Goal: Task Accomplishment & Management: Use online tool/utility

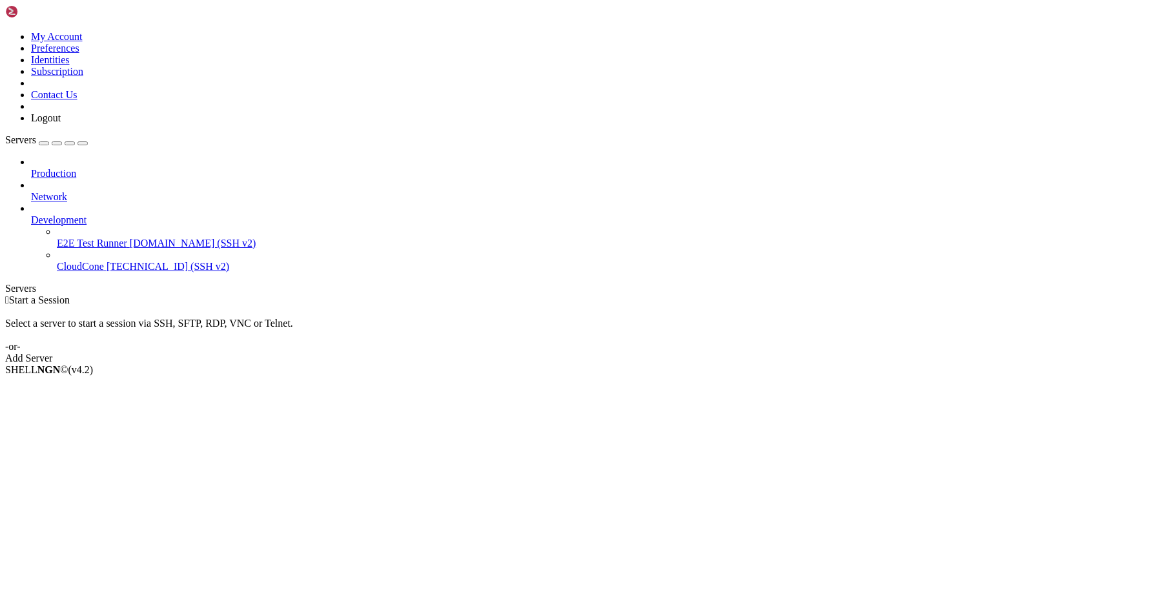
click at [103, 261] on span "CloudCone" at bounding box center [80, 266] width 47 height 11
click at [73, 467] on span "Properties" at bounding box center [52, 472] width 42 height 11
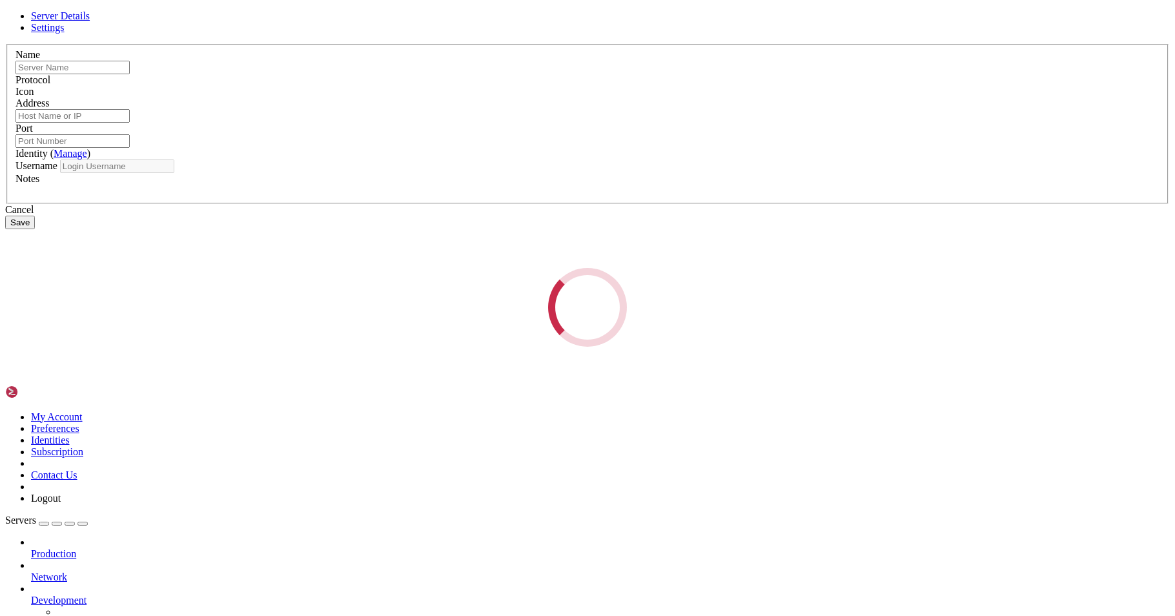
type input "CloudCone"
type input "[TECHNICAL_ID]"
type input "22"
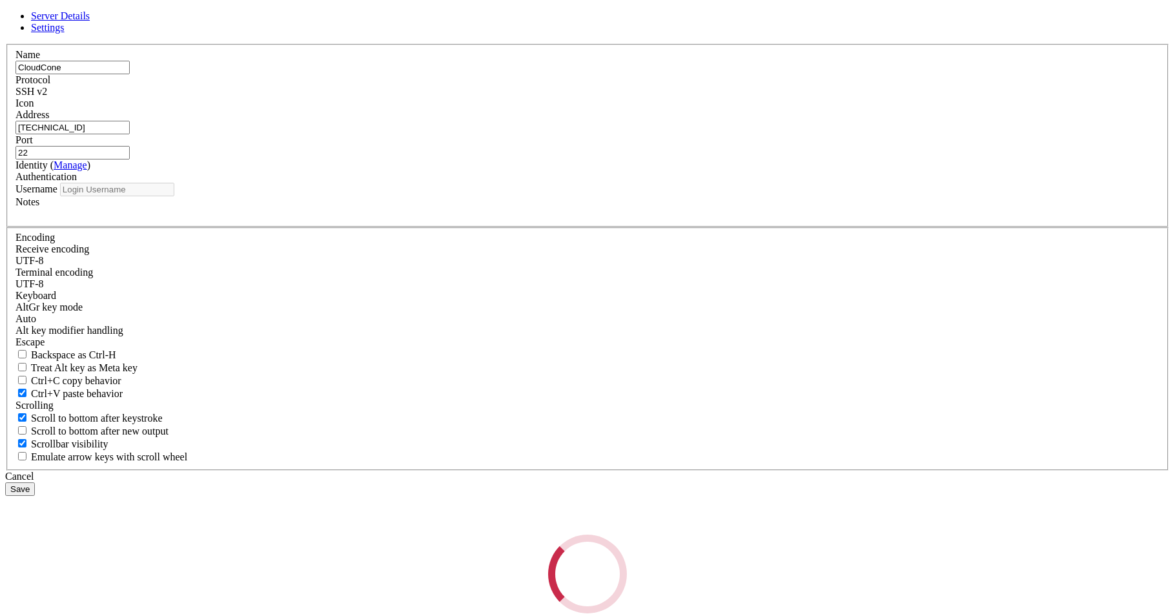
type input "root"
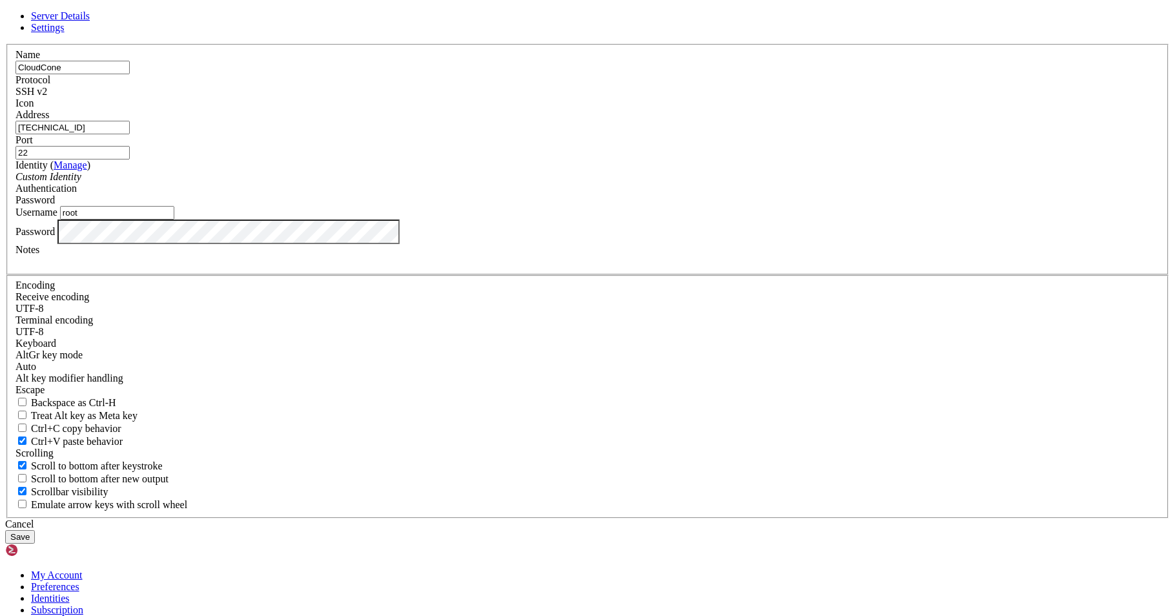
click at [35, 530] on button "Save" at bounding box center [20, 537] width 30 height 14
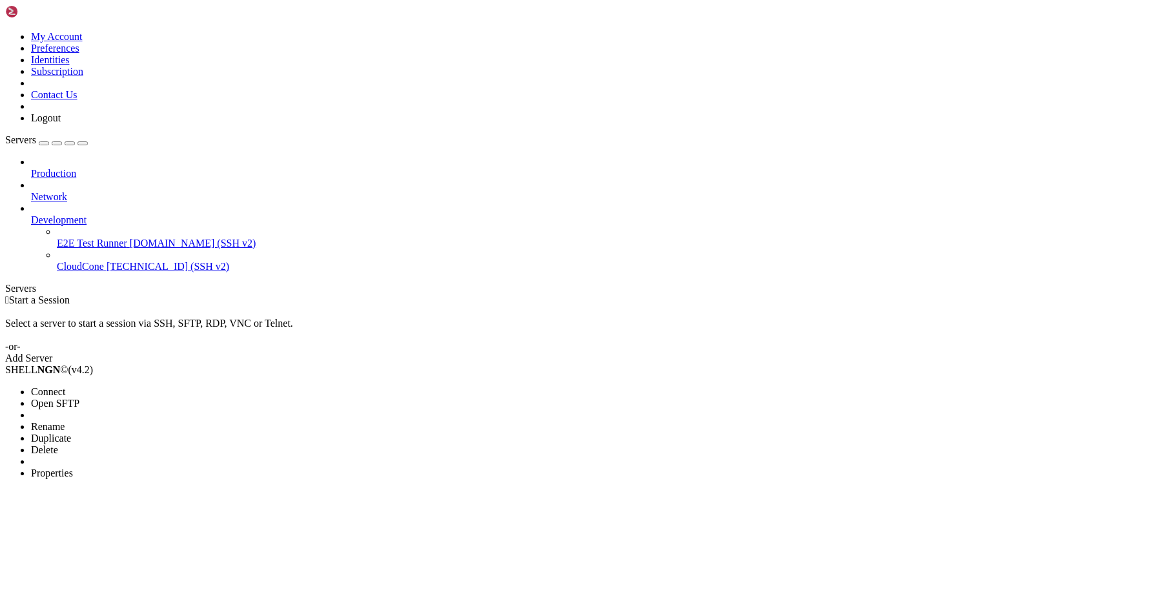
click at [65, 386] on span "Connect" at bounding box center [48, 391] width 34 height 11
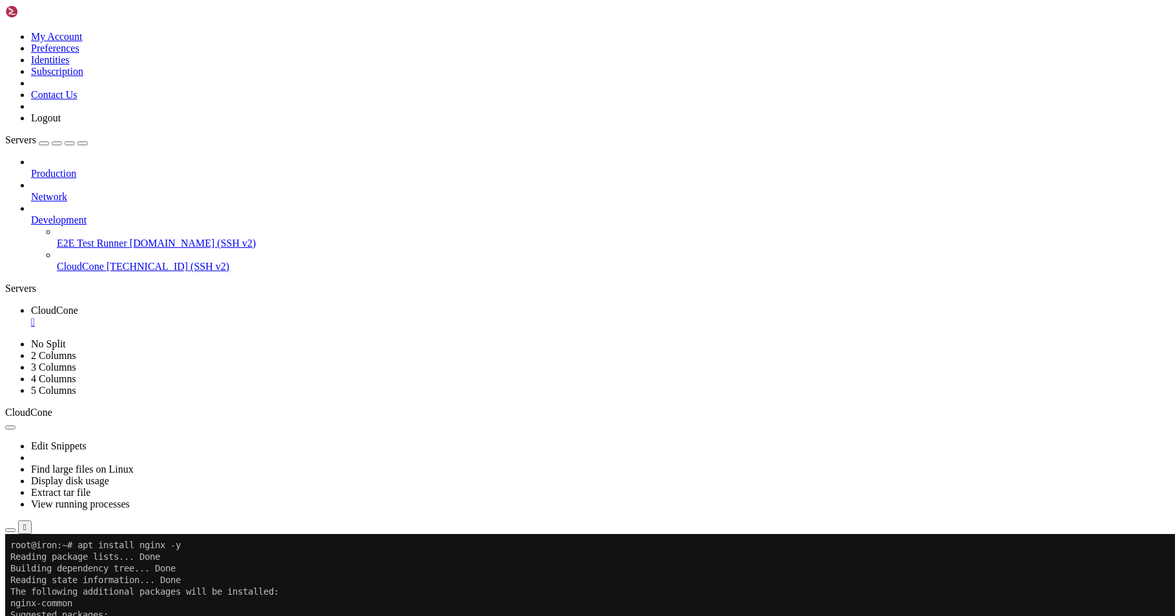
paste textarea "systemctl start nginx"
type textarea "systemctl start nginx"
drag, startPoint x: 163, startPoint y: 900, endPoint x: 121, endPoint y: 896, distance: 42.2
click at [83, 143] on icon "button" at bounding box center [83, 143] width 0 height 0
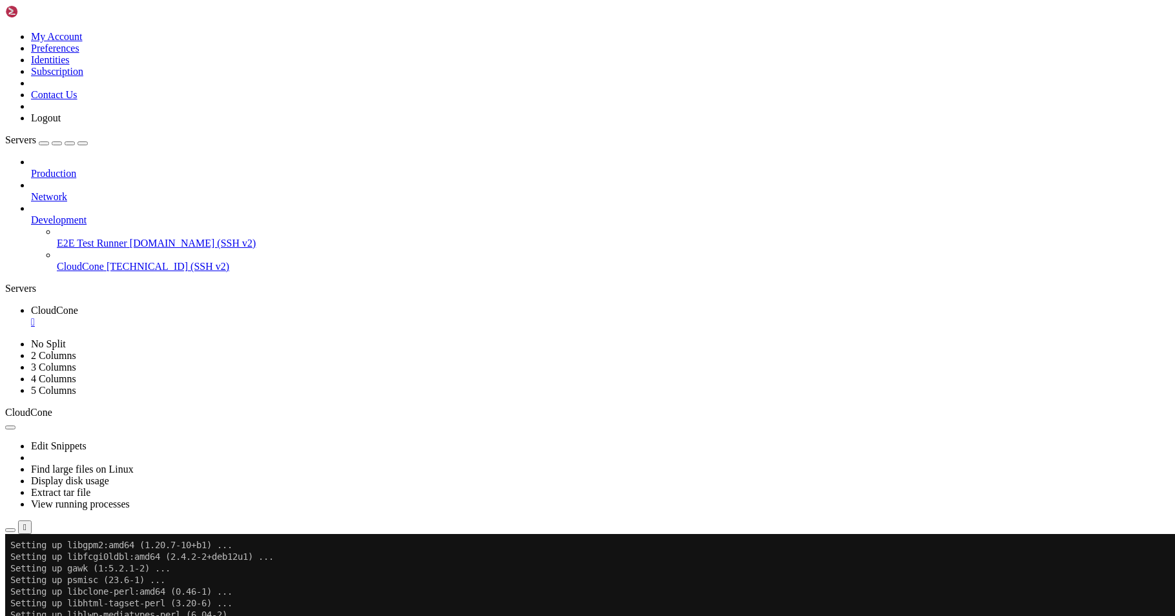
scroll to position [2858, 0]
drag, startPoint x: 166, startPoint y: 1057, endPoint x: 153, endPoint y: 1053, distance: 14.3
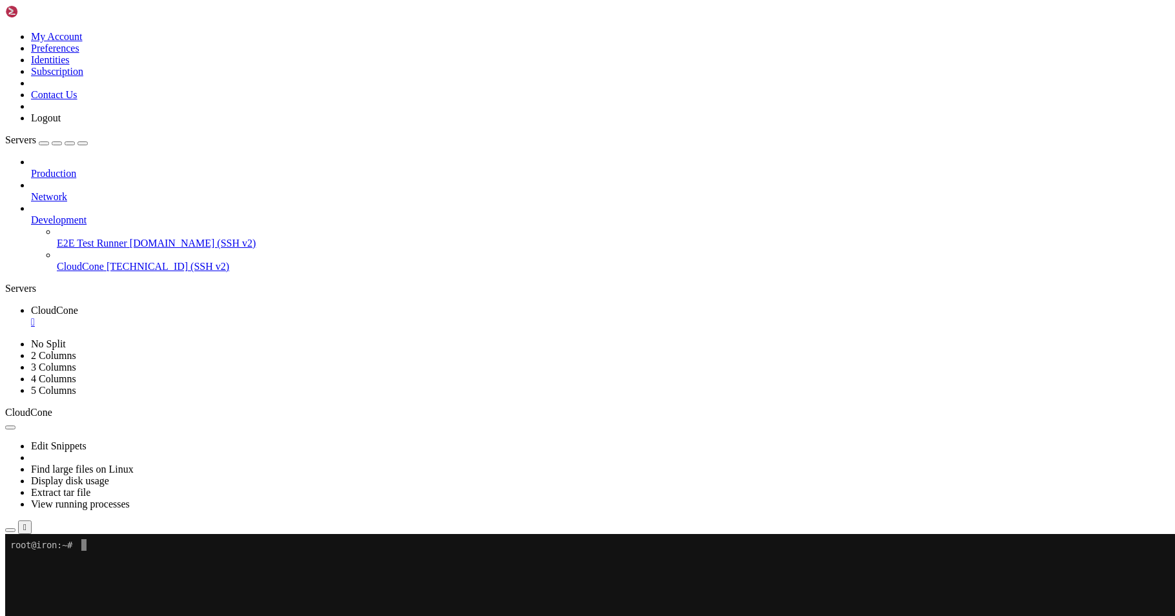
scroll to position [0, 0]
drag, startPoint x: 286, startPoint y: 645, endPoint x: 161, endPoint y: 576, distance: 143.0
click at [166, 558] on x-row at bounding box center [582, 556] width 1144 height 12
drag, startPoint x: 166, startPoint y: 558, endPoint x: 158, endPoint y: 558, distance: 7.7
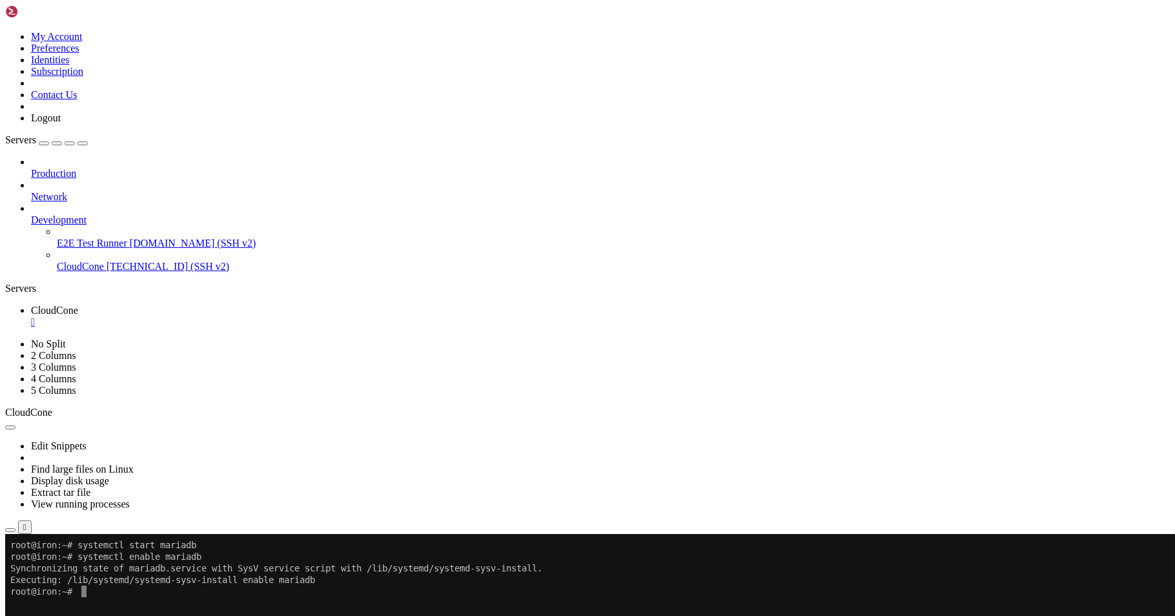
drag, startPoint x: 239, startPoint y: 640, endPoint x: 190, endPoint y: 609, distance: 58.2
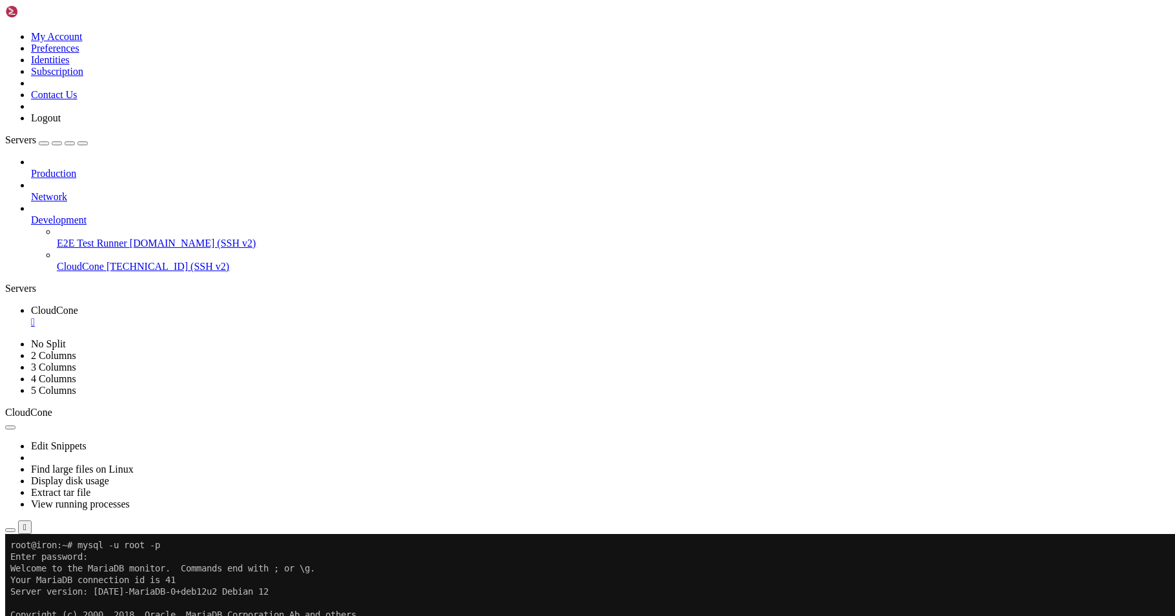
drag, startPoint x: 232, startPoint y: 678, endPoint x: 190, endPoint y: 693, distance: 43.9
drag, startPoint x: 171, startPoint y: 698, endPoint x: 145, endPoint y: 724, distance: 36.5
drag, startPoint x: 145, startPoint y: 813, endPoint x: 139, endPoint y: 804, distance: 10.7
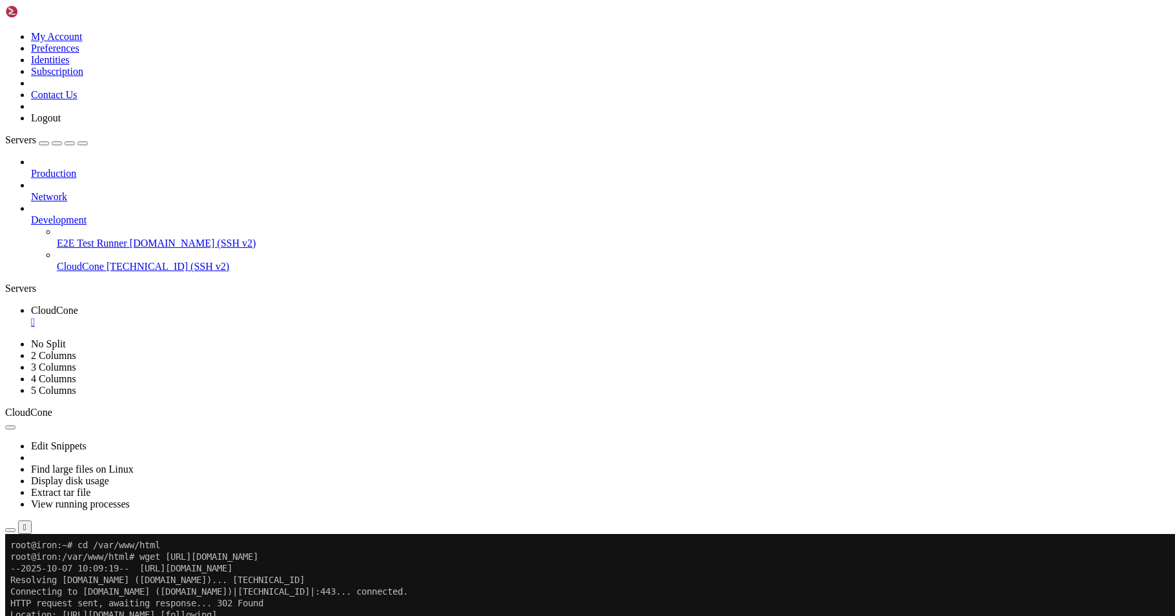
drag, startPoint x: 180, startPoint y: 900, endPoint x: 172, endPoint y: 897, distance: 8.8
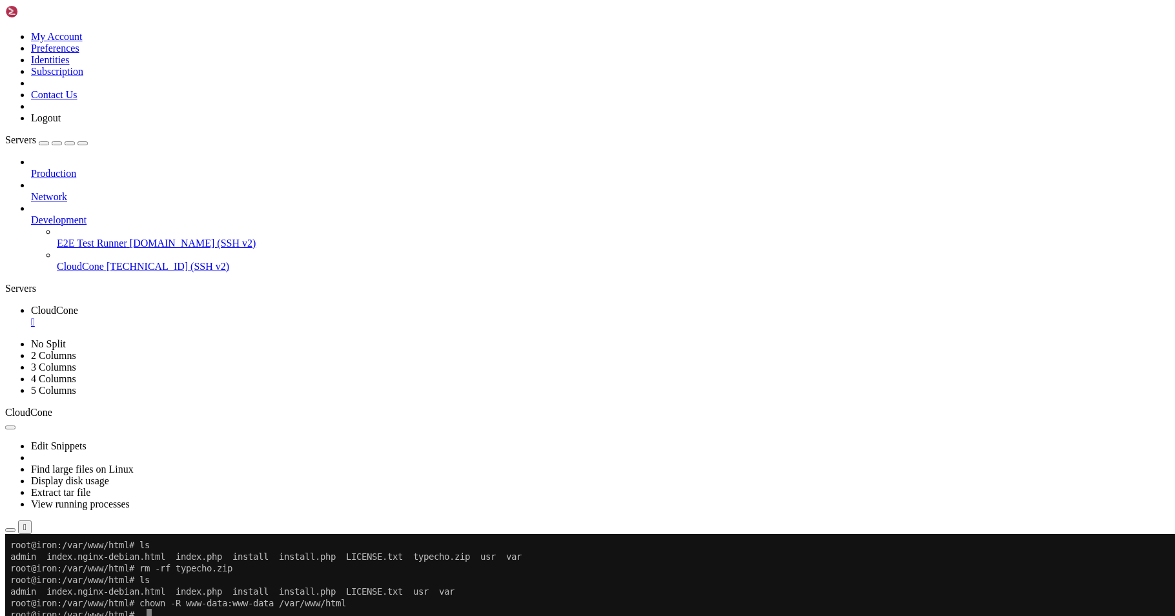
drag, startPoint x: 282, startPoint y: 661, endPoint x: 251, endPoint y: 637, distance: 39.5
drag, startPoint x: 251, startPoint y: 636, endPoint x: 201, endPoint y: 620, distance: 52.7
drag, startPoint x: 276, startPoint y: 688, endPoint x: 234, endPoint y: 686, distance: 42.6
